Goal: Task Accomplishment & Management: Complete application form

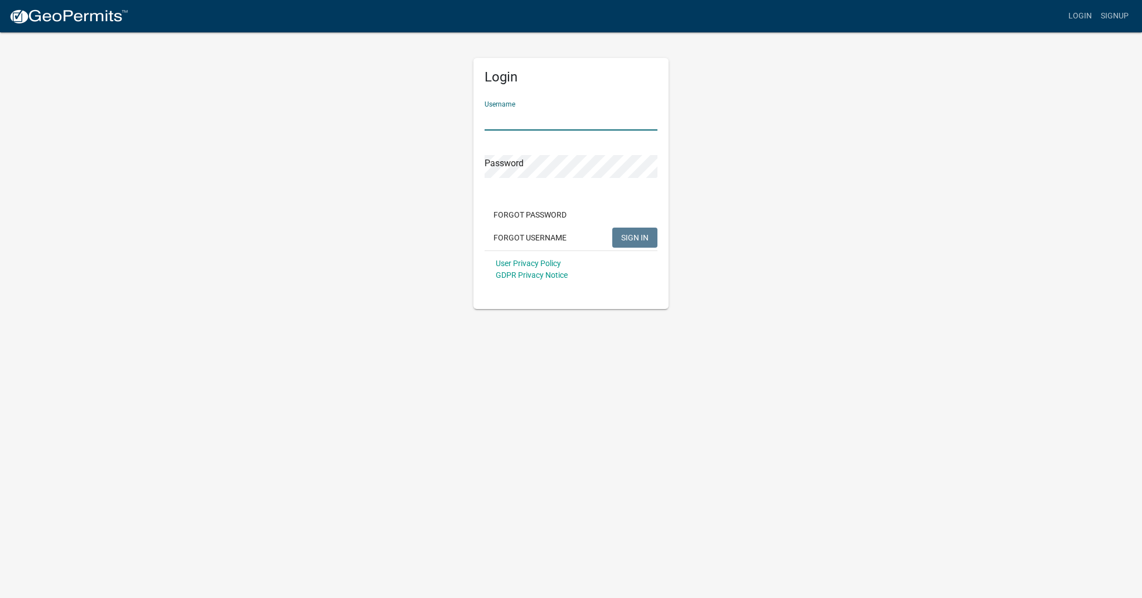
type input "[PERSON_NAME]"
click at [633, 236] on span "SIGN IN" at bounding box center [634, 237] width 27 height 9
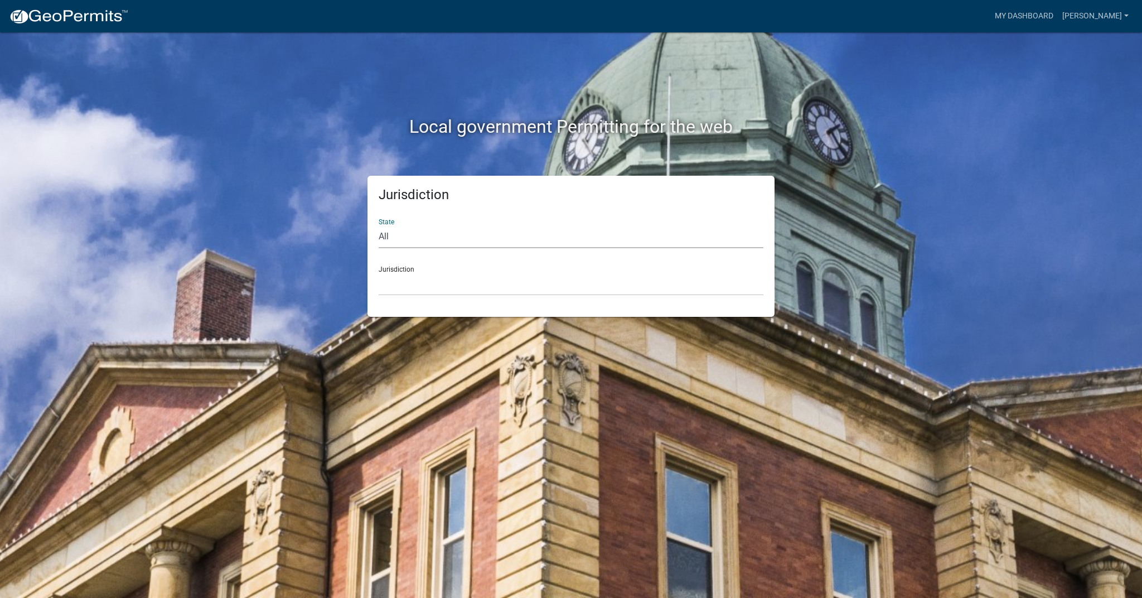
select select "[US_STATE]"
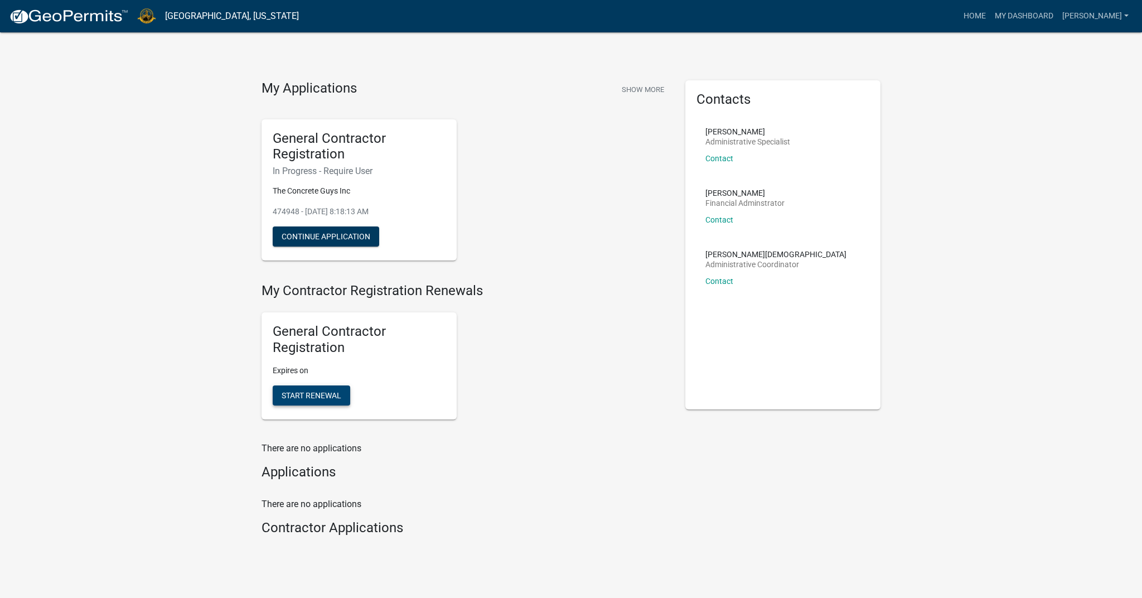
click at [308, 390] on span "Start Renewal" at bounding box center [312, 394] width 60 height 9
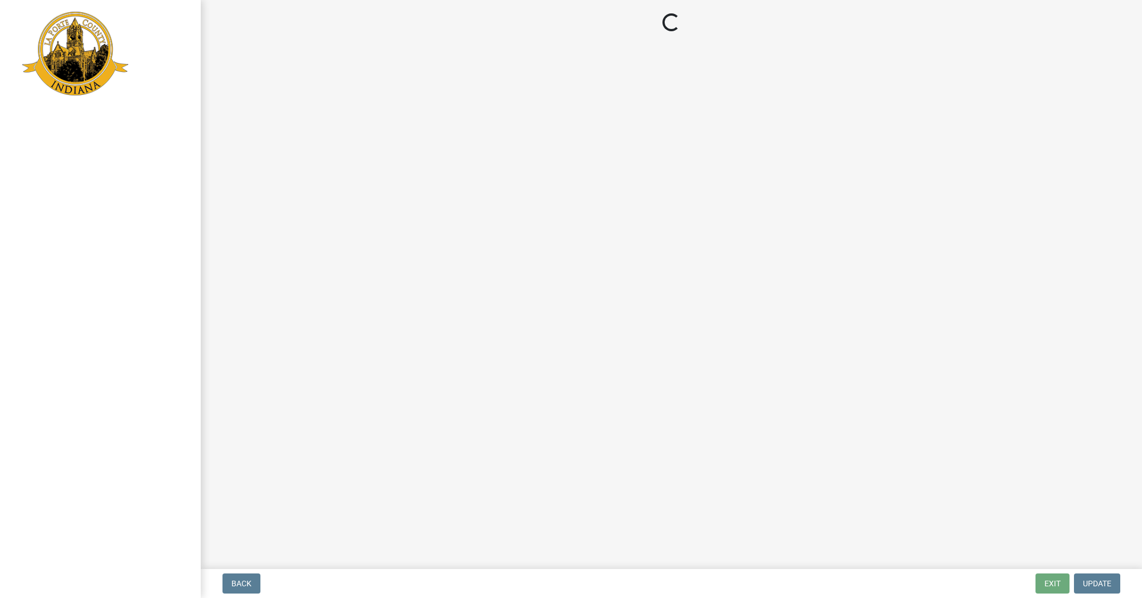
select select "IN"
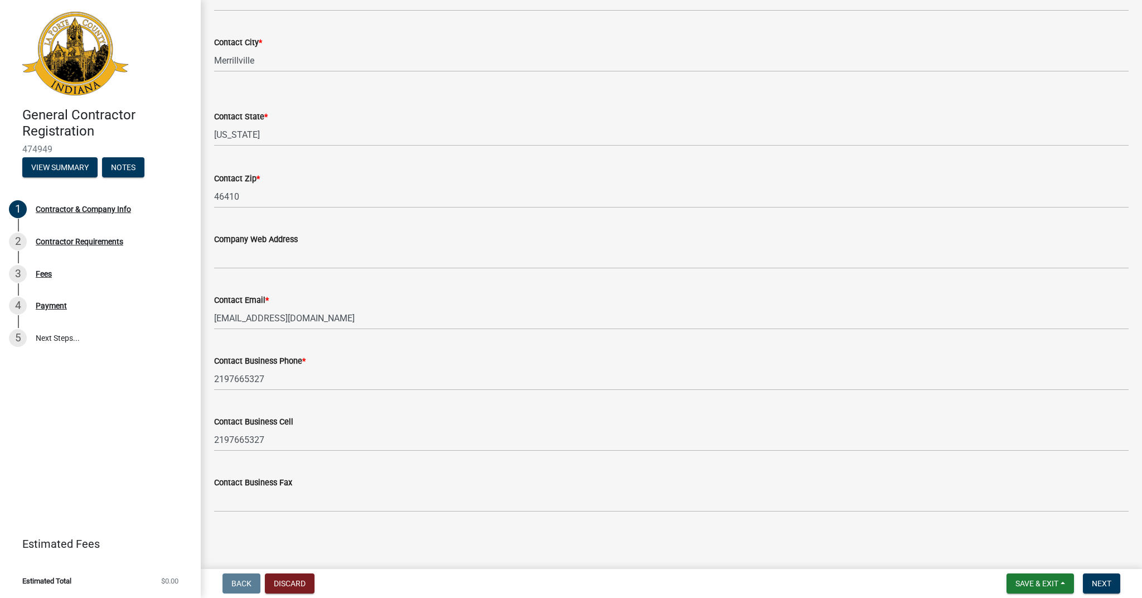
scroll to position [407, 0]
click at [1110, 591] on button "Next" at bounding box center [1101, 583] width 37 height 20
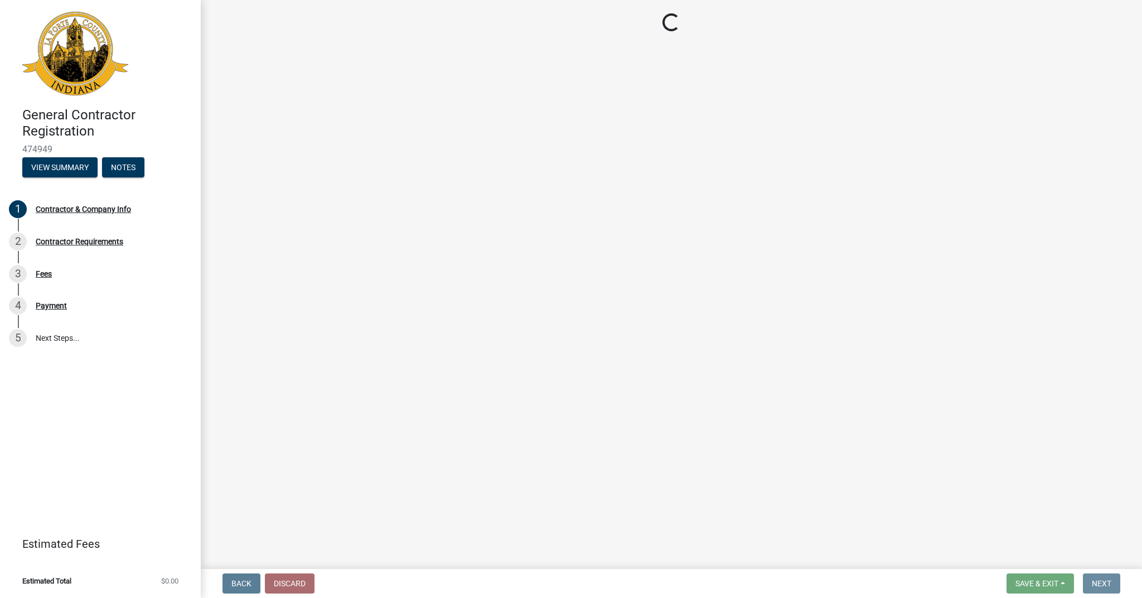
scroll to position [0, 0]
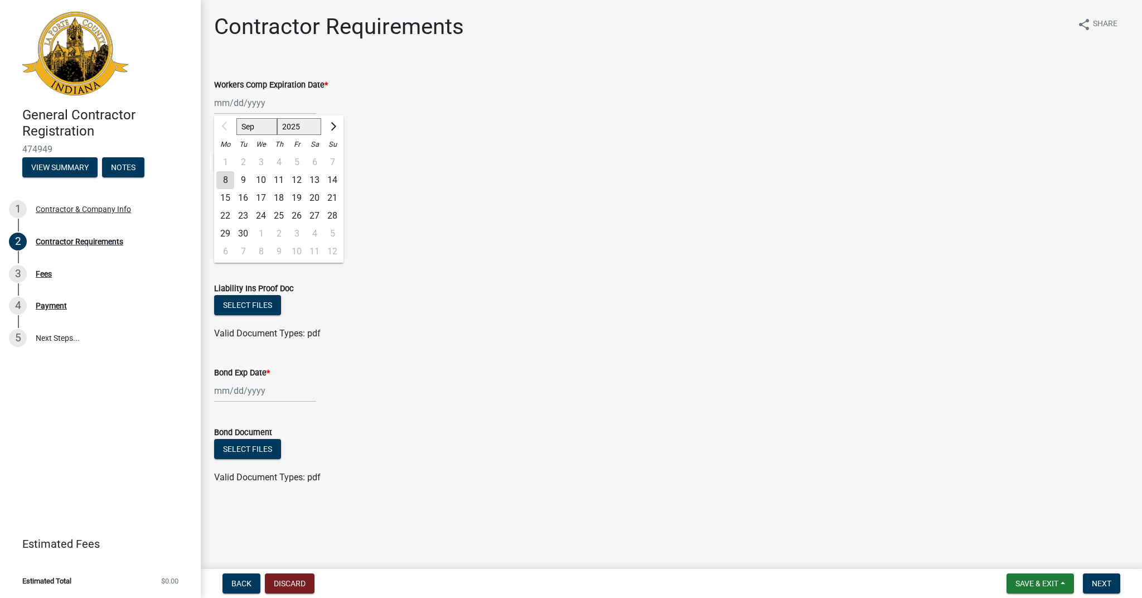
click at [240, 101] on div "Sep Oct Nov [DATE] 2026 2027 2028 2029 2030 2031 2032 2033 2034 2035 2036 2037 …" at bounding box center [265, 102] width 102 height 23
click at [440, 351] on div "Bond Exp Date *" at bounding box center [671, 376] width 915 height 52
click at [229, 383] on div at bounding box center [265, 390] width 102 height 23
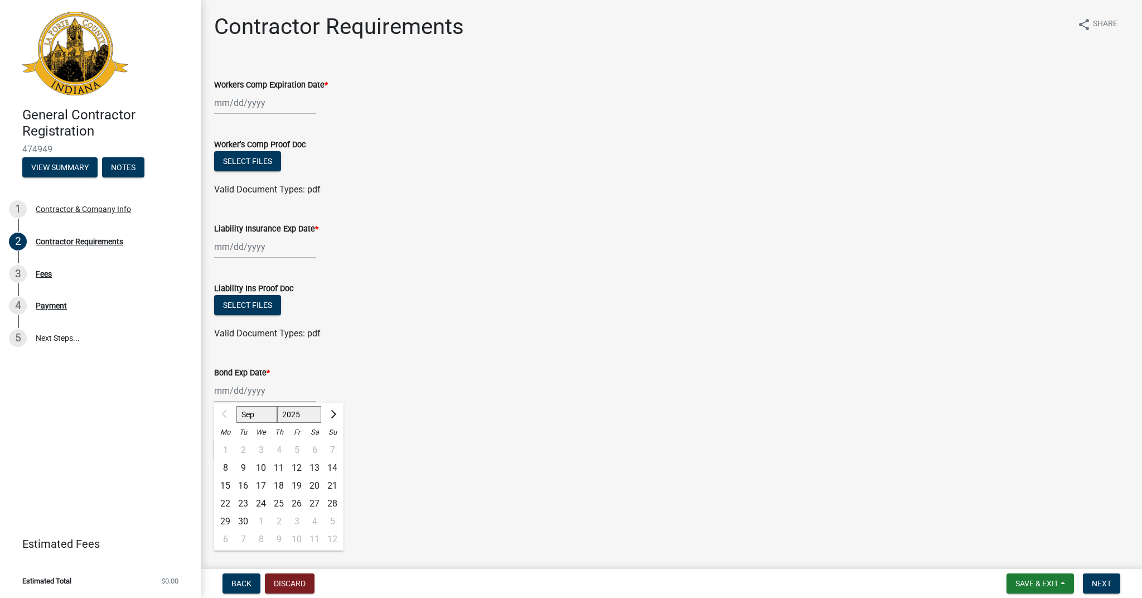
click at [331, 414] on span "Next month" at bounding box center [332, 414] width 8 height 8
select select "10"
select select "2026"
select select "4"
click at [333, 466] on div "12" at bounding box center [332, 468] width 18 height 18
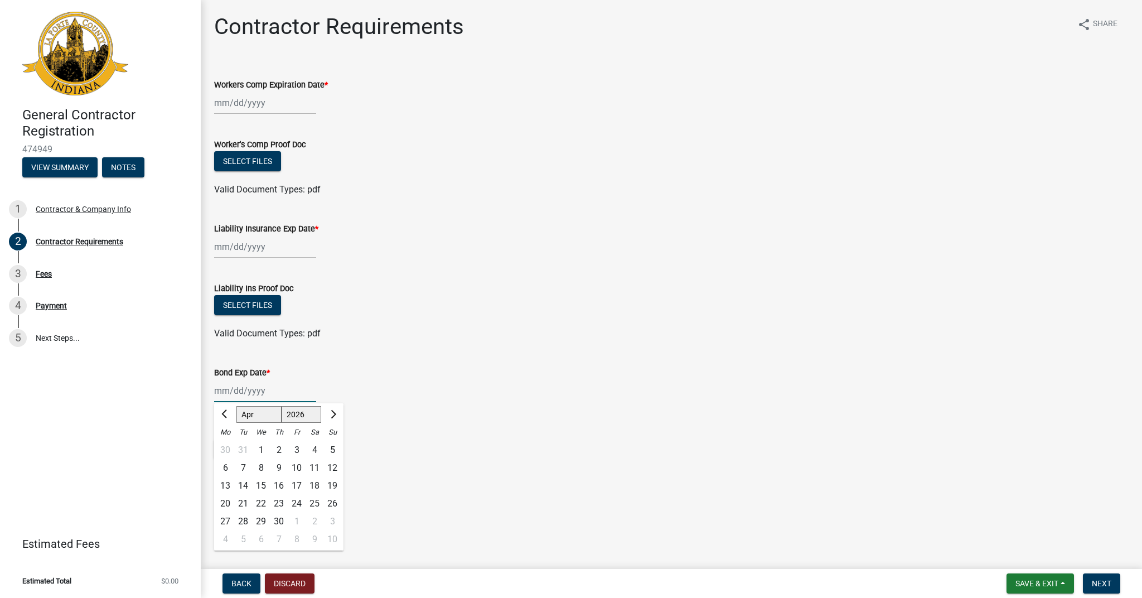
type input "[DATE]"
click at [238, 438] on div "Bond Document" at bounding box center [671, 431] width 915 height 13
click at [240, 447] on button "Select files" at bounding box center [247, 449] width 67 height 20
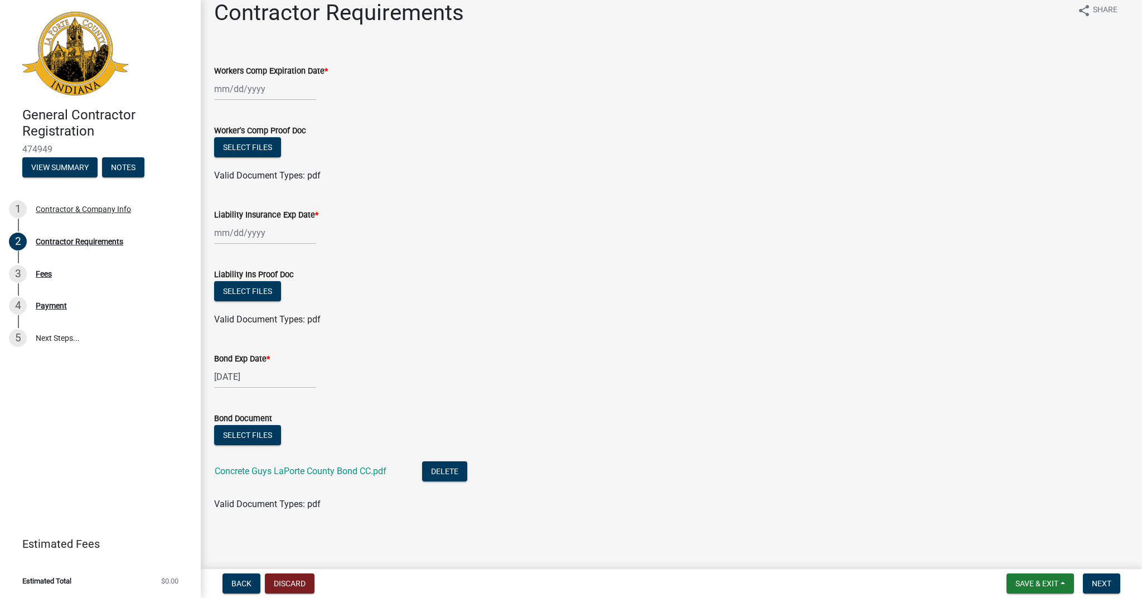
scroll to position [14, 0]
click at [229, 89] on div at bounding box center [265, 89] width 102 height 23
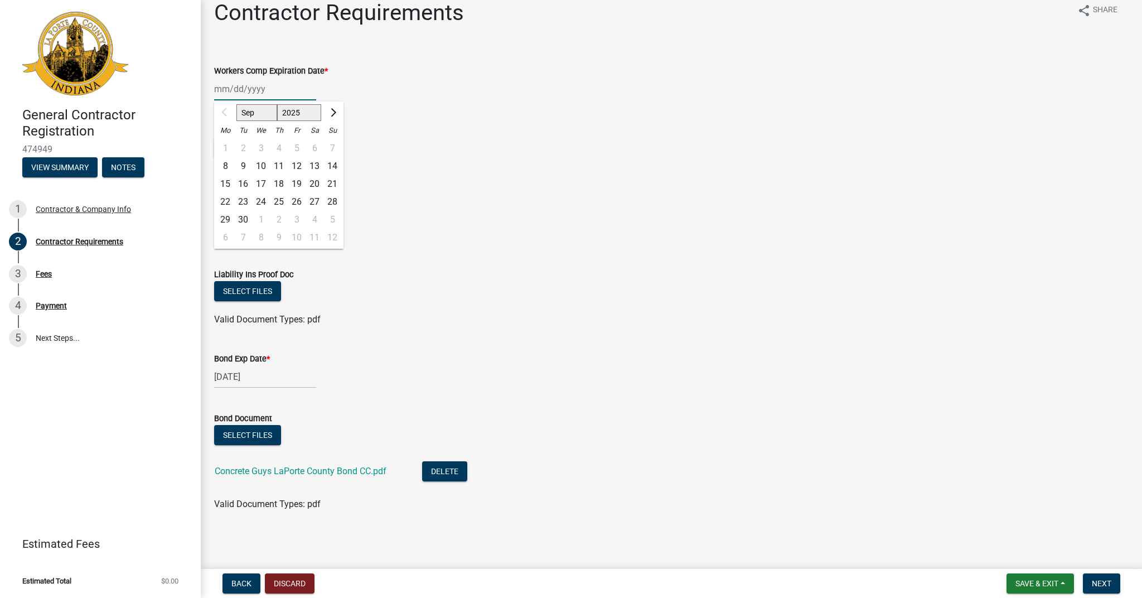
select select "11"
click at [245, 186] on div "11" at bounding box center [243, 184] width 18 height 18
type input "[DATE]"
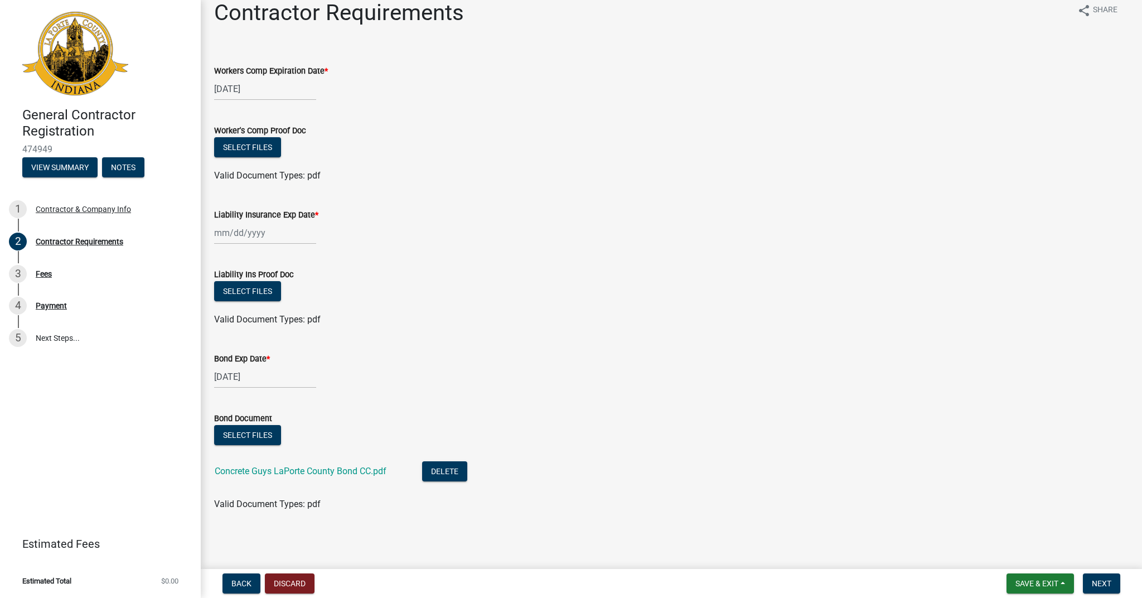
click at [244, 90] on div "[DATE]" at bounding box center [265, 89] width 102 height 23
select select "11"
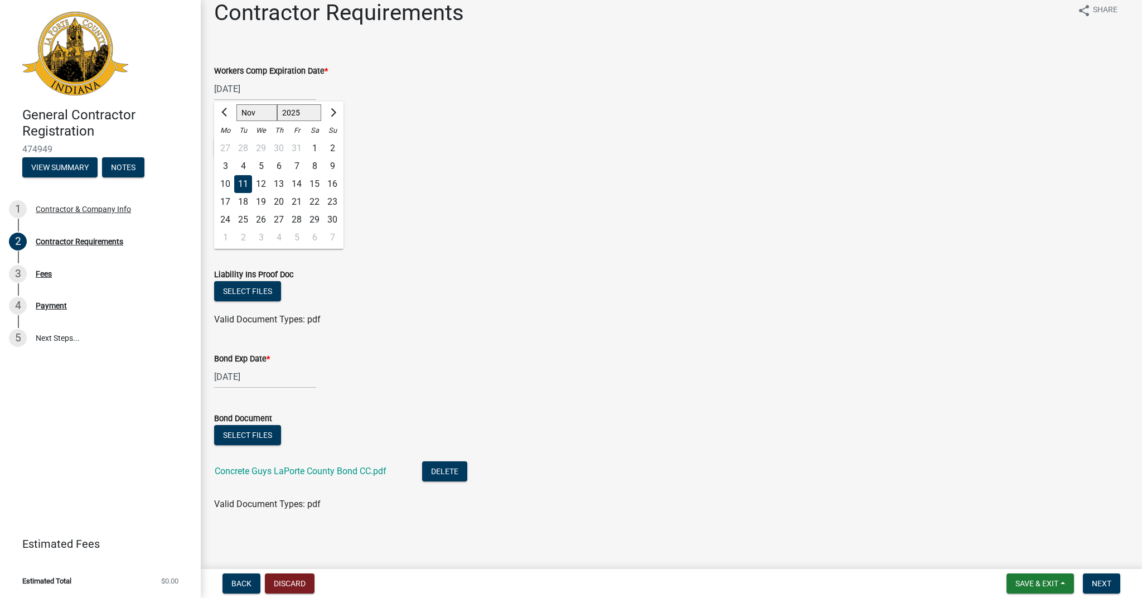
click at [315, 147] on div "1" at bounding box center [315, 148] width 18 height 18
type input "[DATE]"
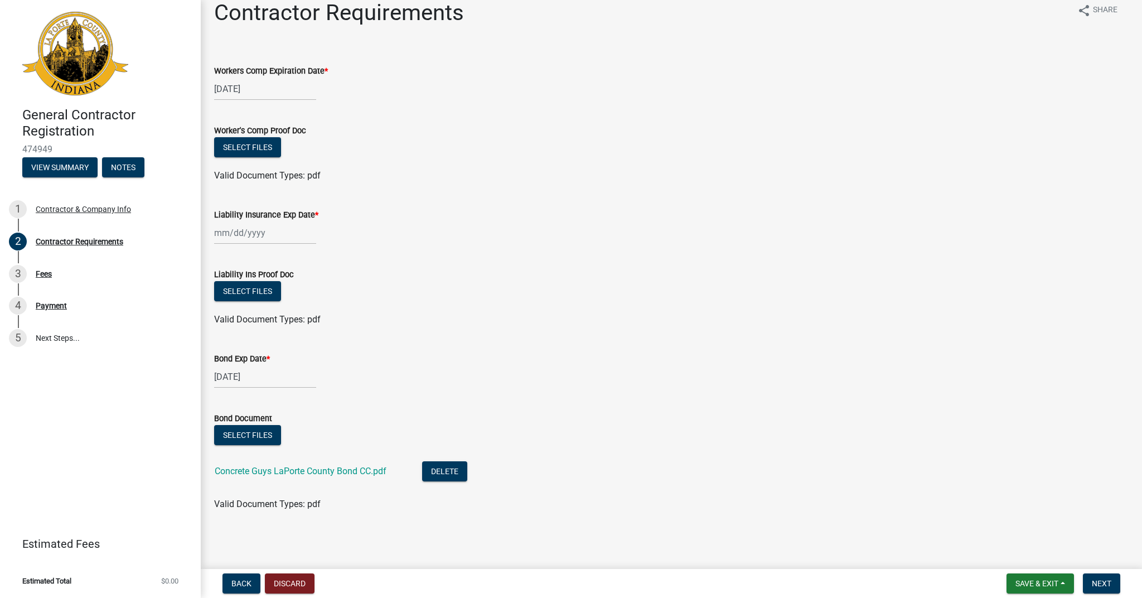
click at [265, 239] on div at bounding box center [265, 232] width 102 height 23
select select "11"
click at [314, 295] on div "1" at bounding box center [315, 292] width 18 height 18
type input "[DATE]"
click at [255, 293] on button "Select files" at bounding box center [247, 291] width 67 height 20
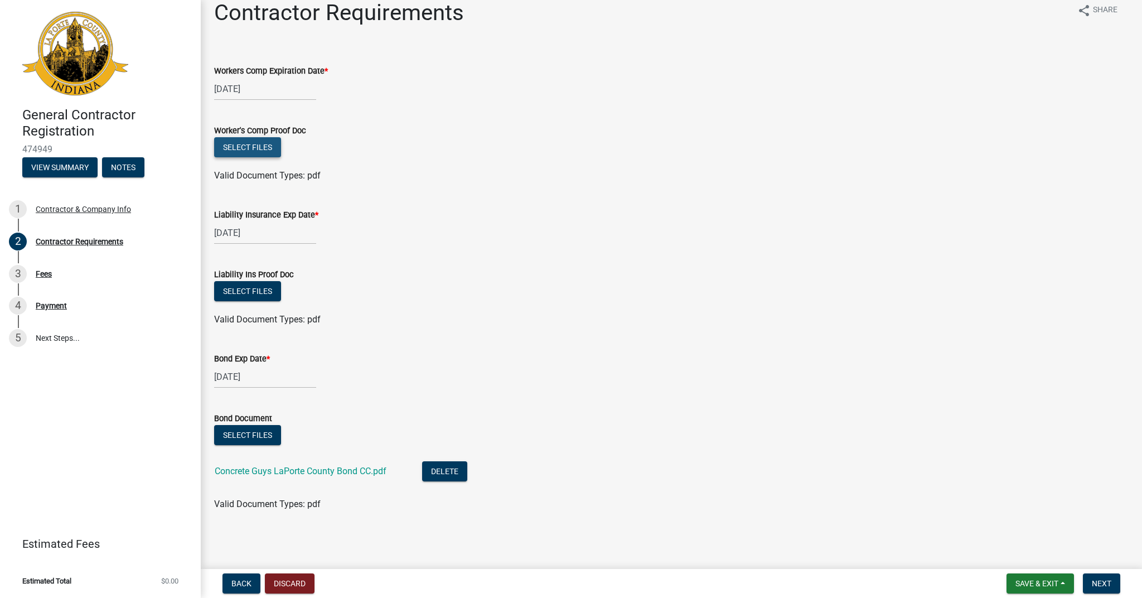
click at [247, 150] on button "Select files" at bounding box center [247, 147] width 67 height 20
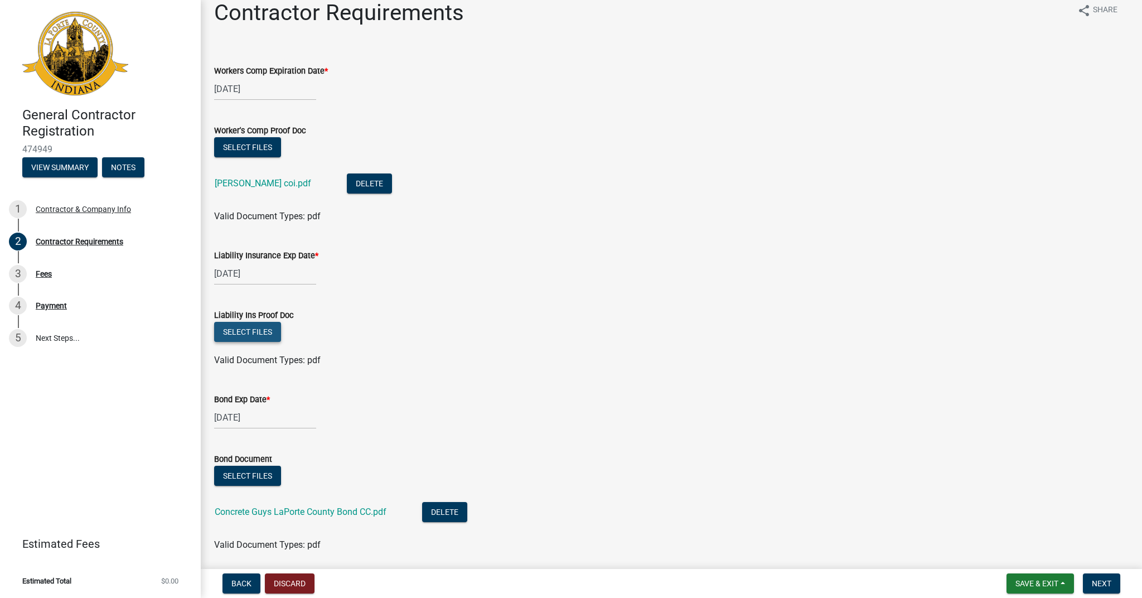
click at [254, 333] on button "Select files" at bounding box center [247, 332] width 67 height 20
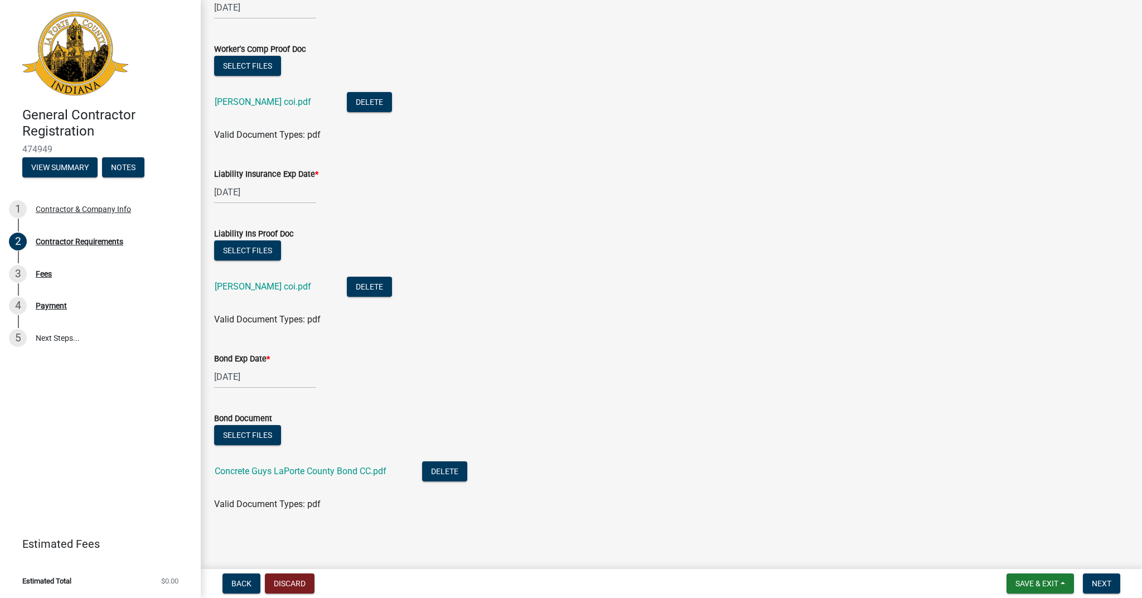
scroll to position [95, 0]
click at [1100, 582] on span "Next" at bounding box center [1102, 583] width 20 height 9
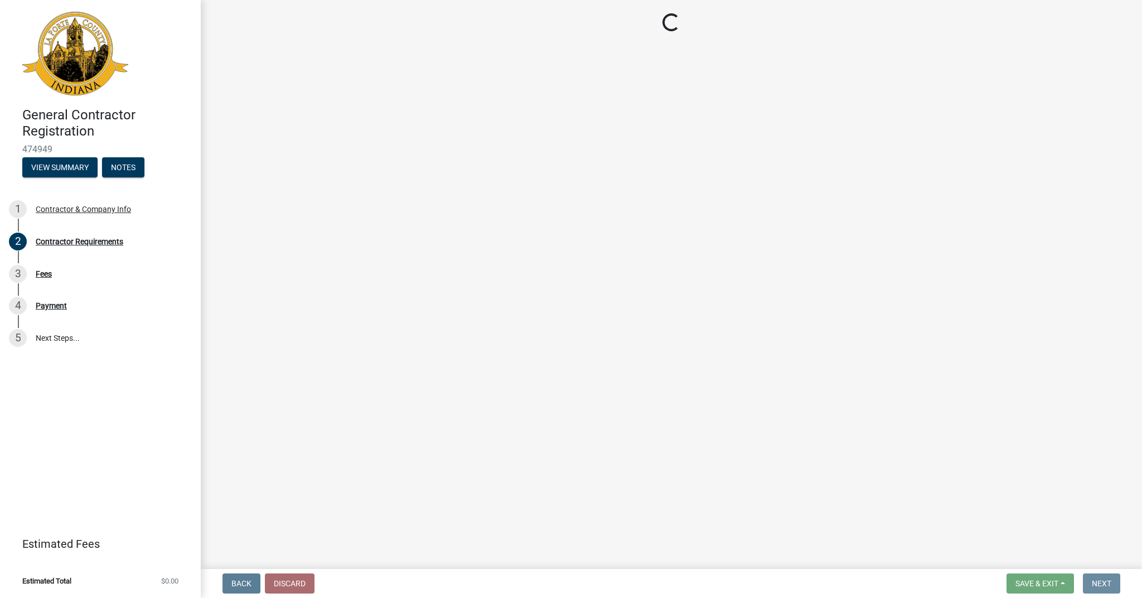
scroll to position [0, 0]
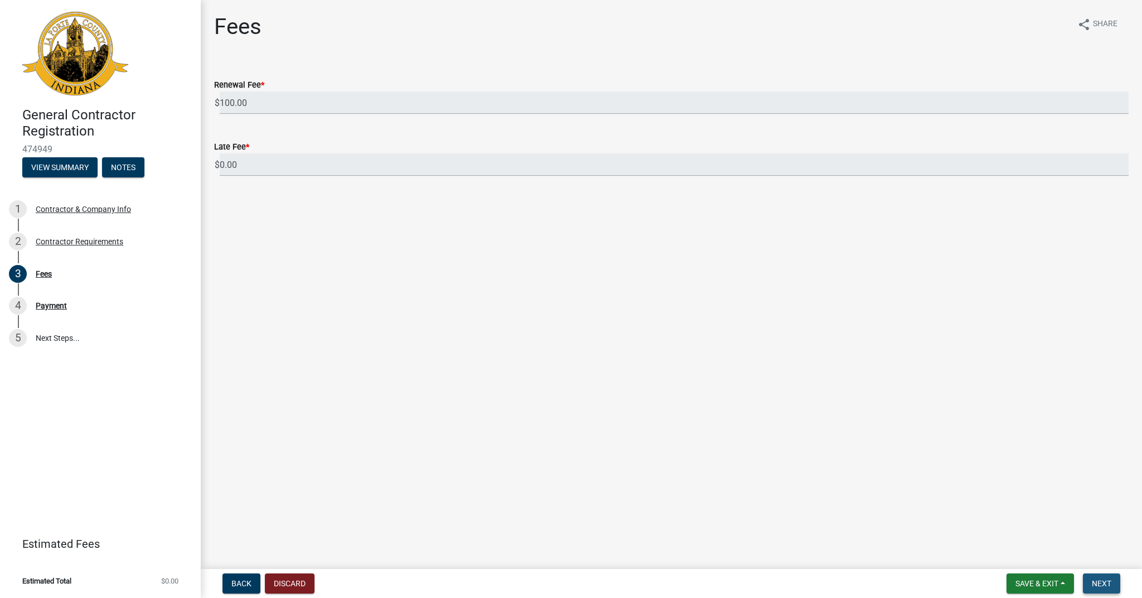
click at [1102, 584] on span "Next" at bounding box center [1102, 583] width 20 height 9
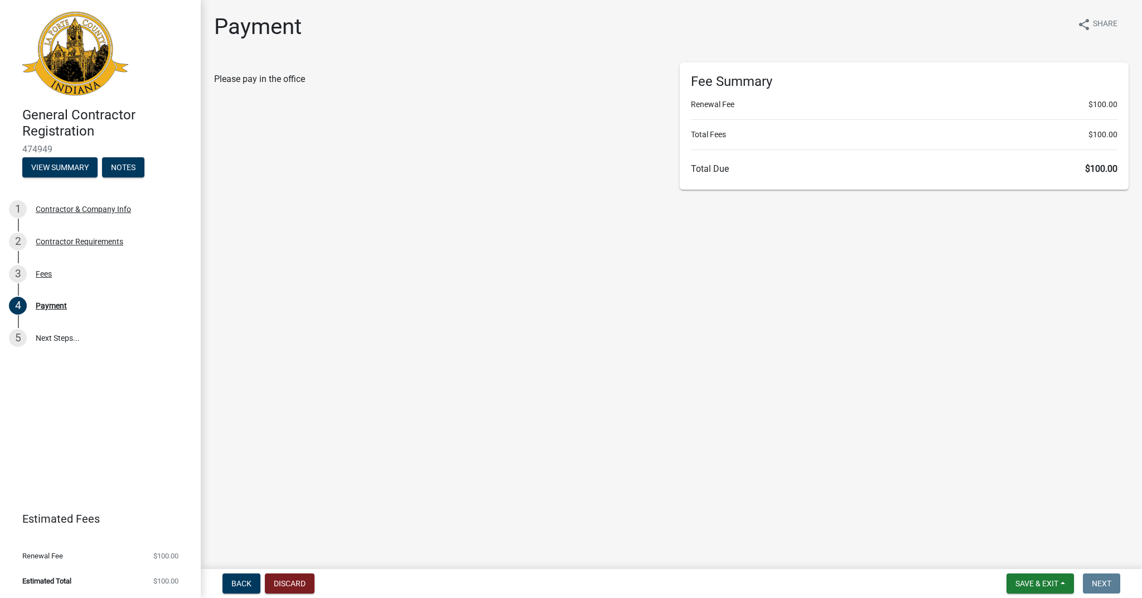
click at [1091, 171] on span "$100.00" at bounding box center [1101, 168] width 32 height 11
click at [1078, 129] on li "Total Fees $100.00" at bounding box center [904, 135] width 427 height 12
click at [1096, 113] on div "Fee Summary Renewal Fee $100.00 Total Fees $100.00 Total Due $100.00" at bounding box center [904, 125] width 449 height 127
click at [42, 272] on div "Fees" at bounding box center [44, 274] width 16 height 8
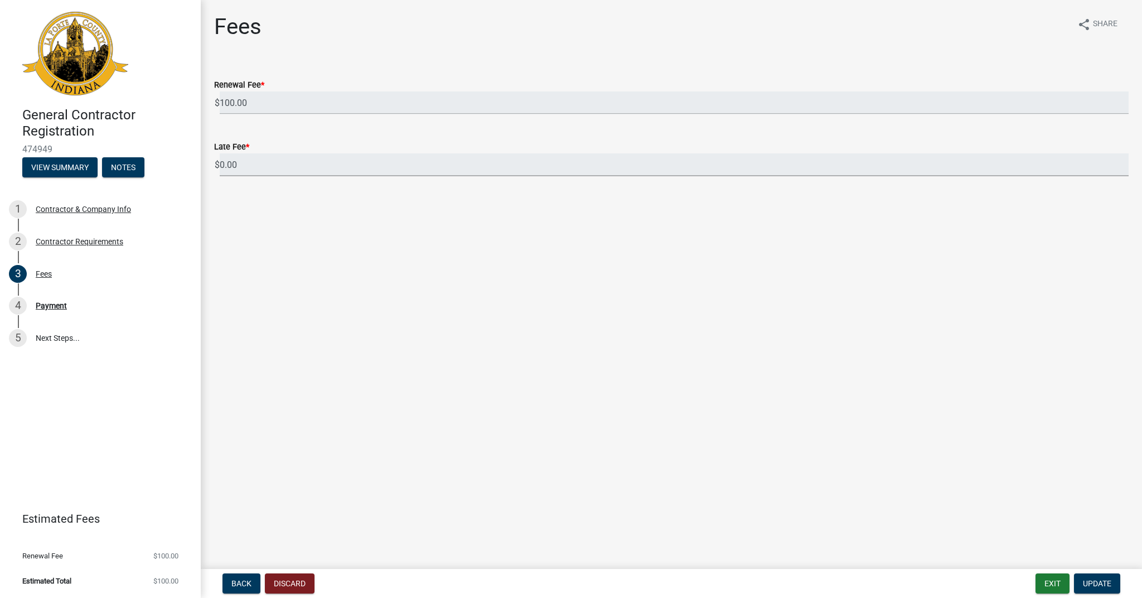
click at [259, 167] on input "0.00" at bounding box center [674, 164] width 909 height 23
click at [237, 164] on input "0.00" at bounding box center [674, 164] width 909 height 23
click at [222, 165] on input "0.00" at bounding box center [674, 164] width 909 height 23
click at [1095, 580] on span "Update" at bounding box center [1097, 583] width 28 height 9
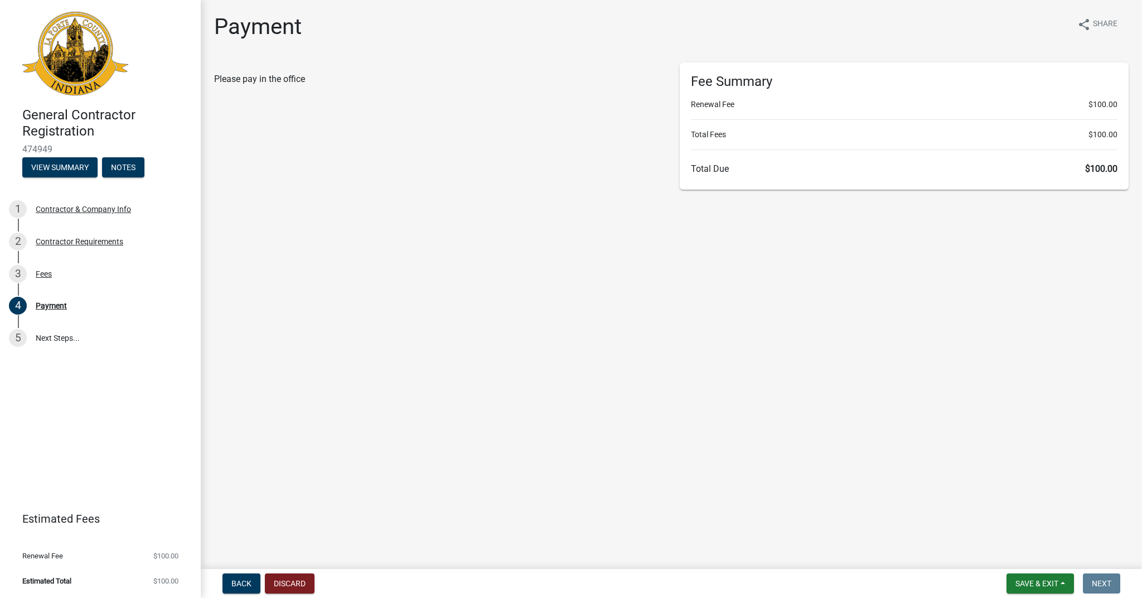
click at [250, 80] on span "Please pay in the office" at bounding box center [259, 79] width 91 height 11
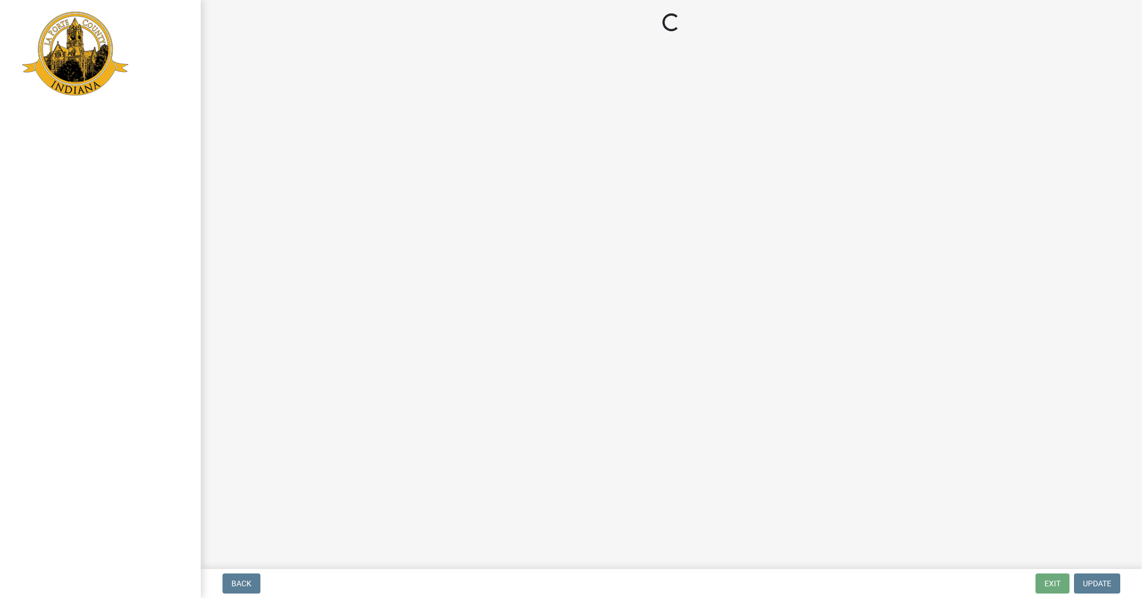
select select "IN"
